Goal: Information Seeking & Learning: Check status

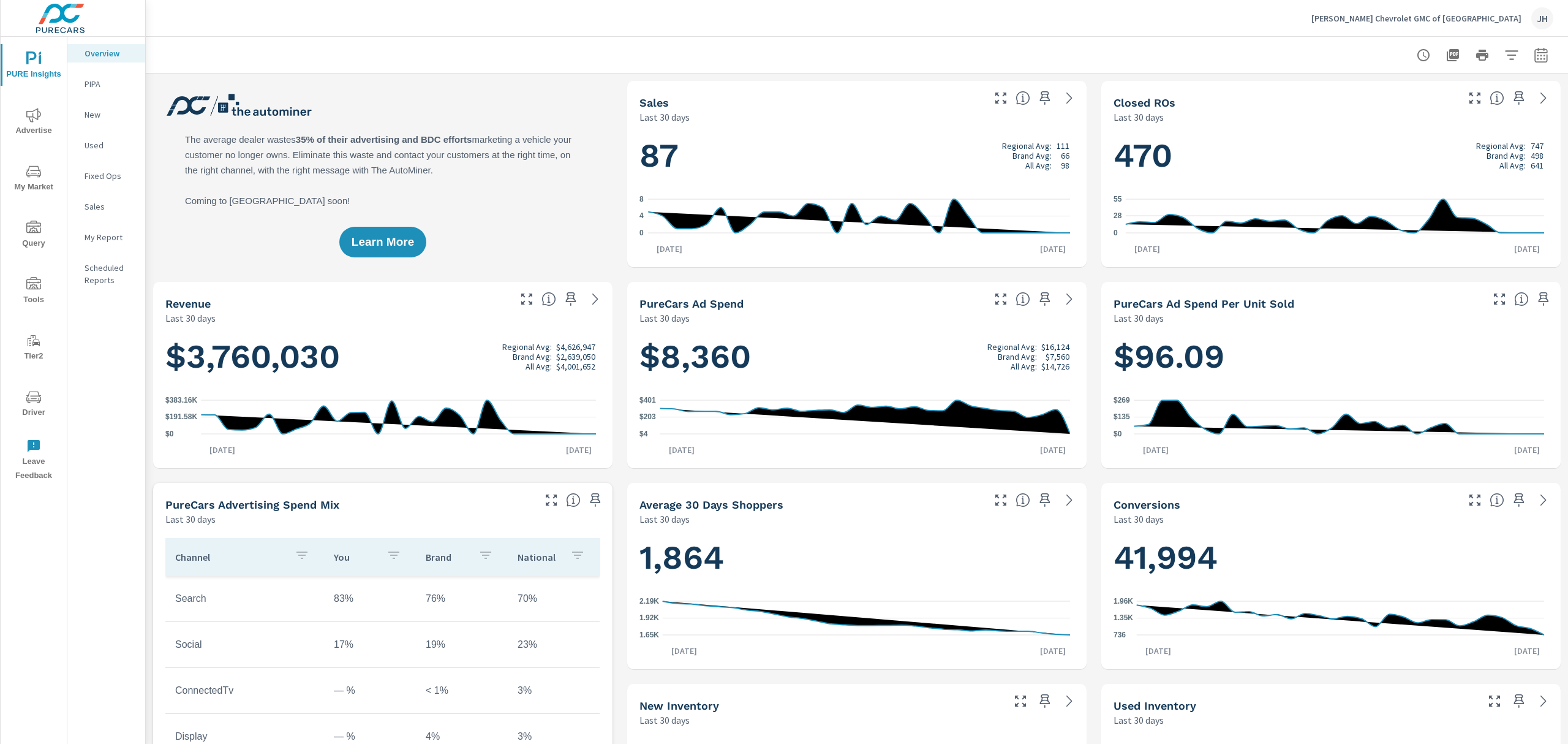
click at [31, 398] on icon "nav menu" at bounding box center [34, 398] width 6 height 1
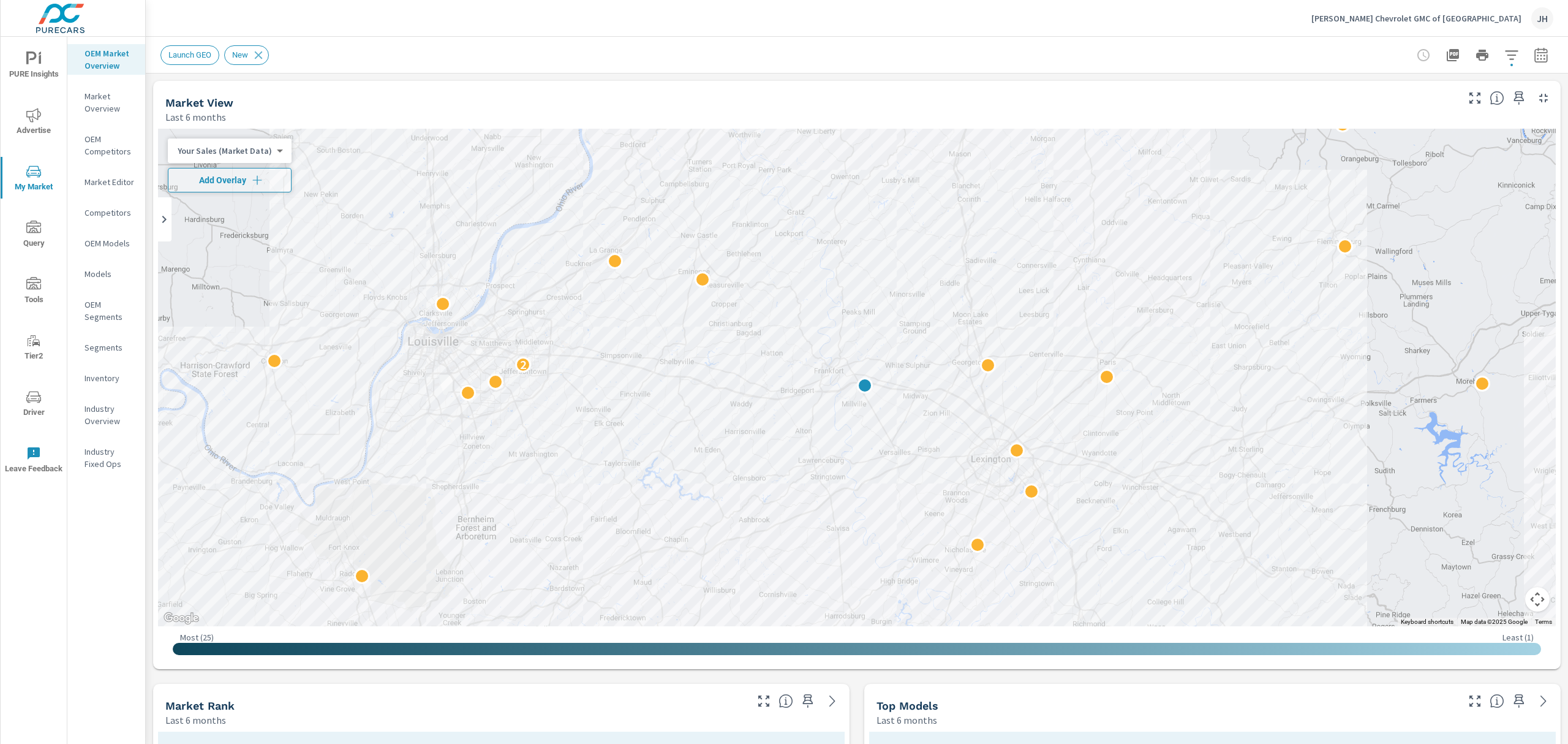
click at [39, 402] on icon "nav menu" at bounding box center [34, 397] width 14 height 12
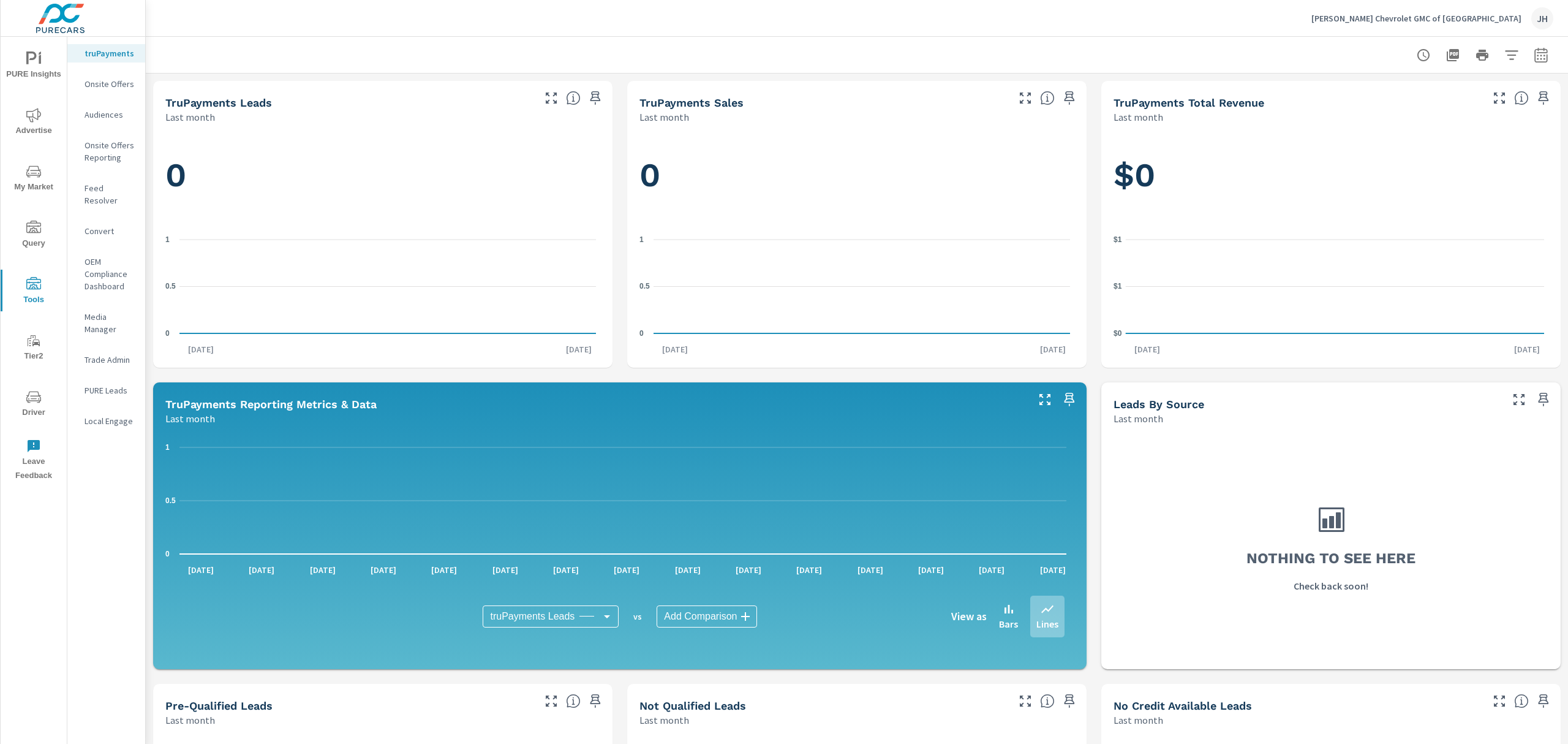
click at [114, 192] on p "Feed Resolver" at bounding box center [109, 194] width 51 height 24
